Goal: Transaction & Acquisition: Purchase product/service

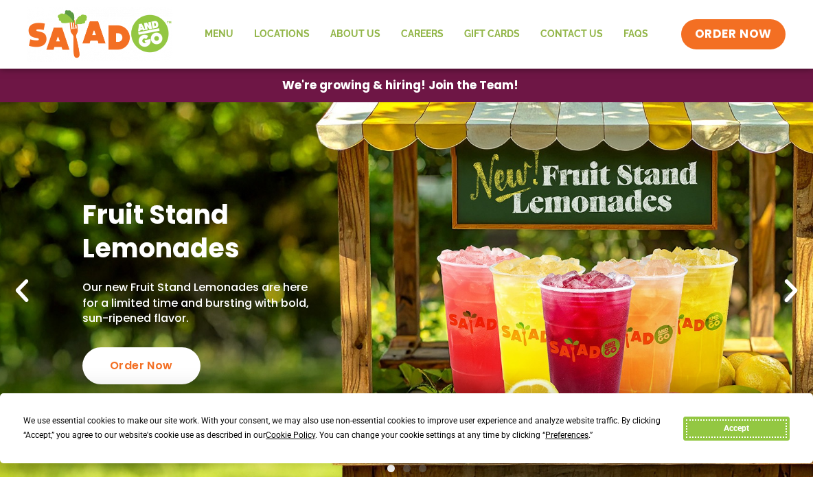
click at [760, 433] on button "Accept" at bounding box center [736, 429] width 106 height 24
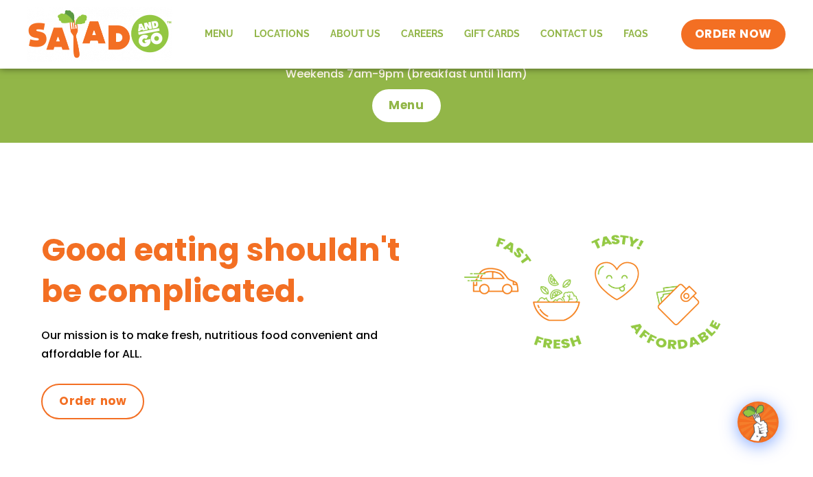
scroll to position [343, 0]
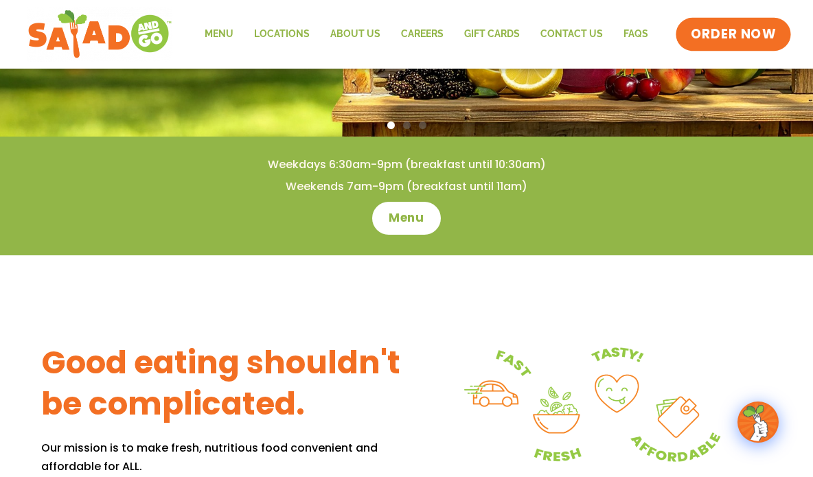
click at [721, 36] on span "ORDER NOW" at bounding box center [733, 34] width 85 height 18
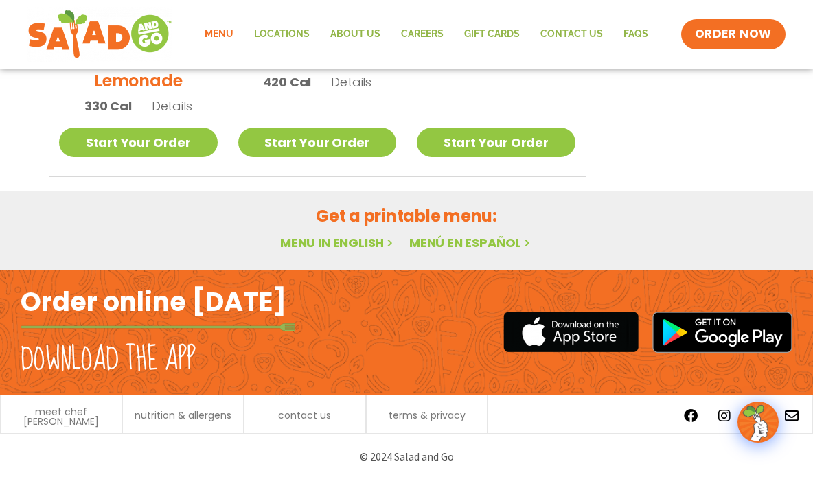
scroll to position [883, 0]
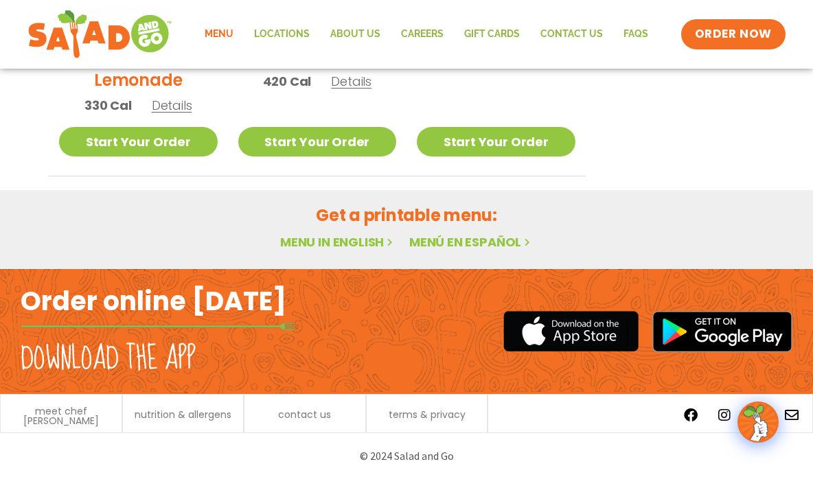
click at [346, 236] on link "Menu in English" at bounding box center [337, 242] width 115 height 17
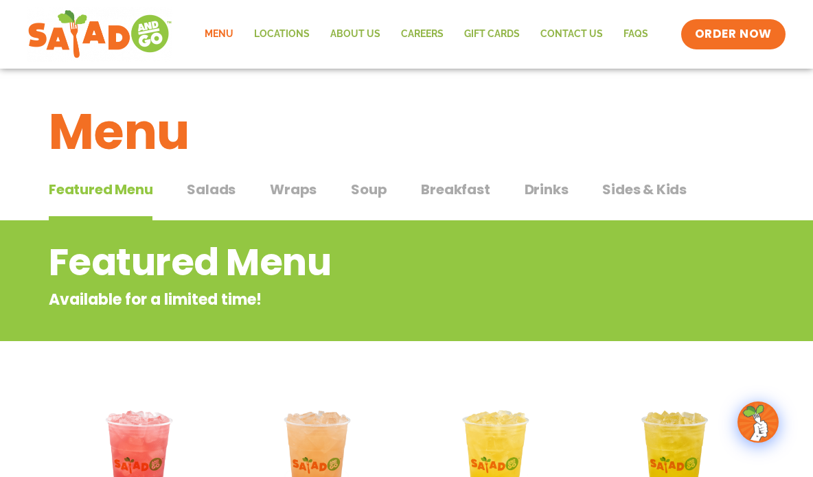
click at [229, 190] on span "Salads" at bounding box center [211, 189] width 49 height 21
